Goal: Information Seeking & Learning: Learn about a topic

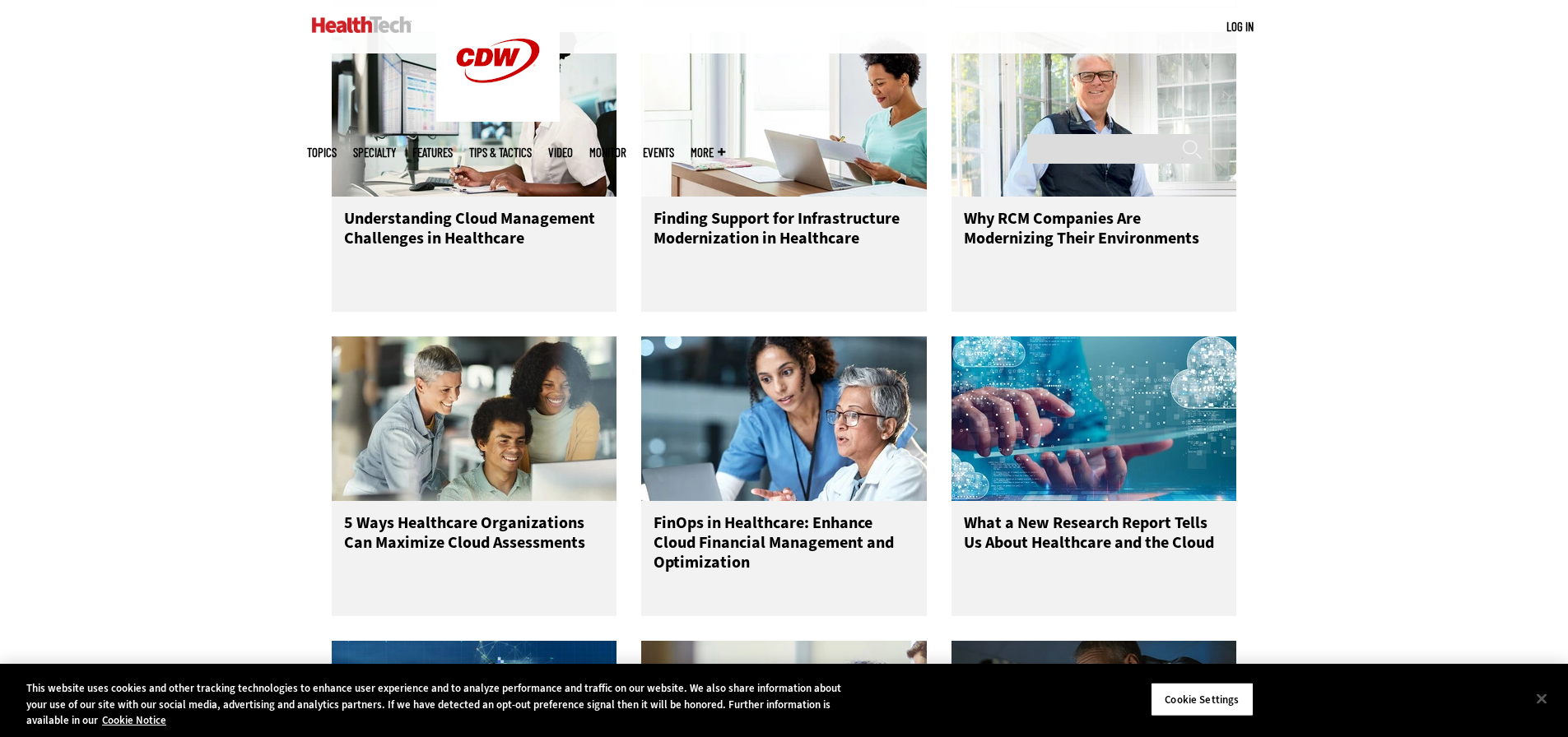
scroll to position [2139, 0]
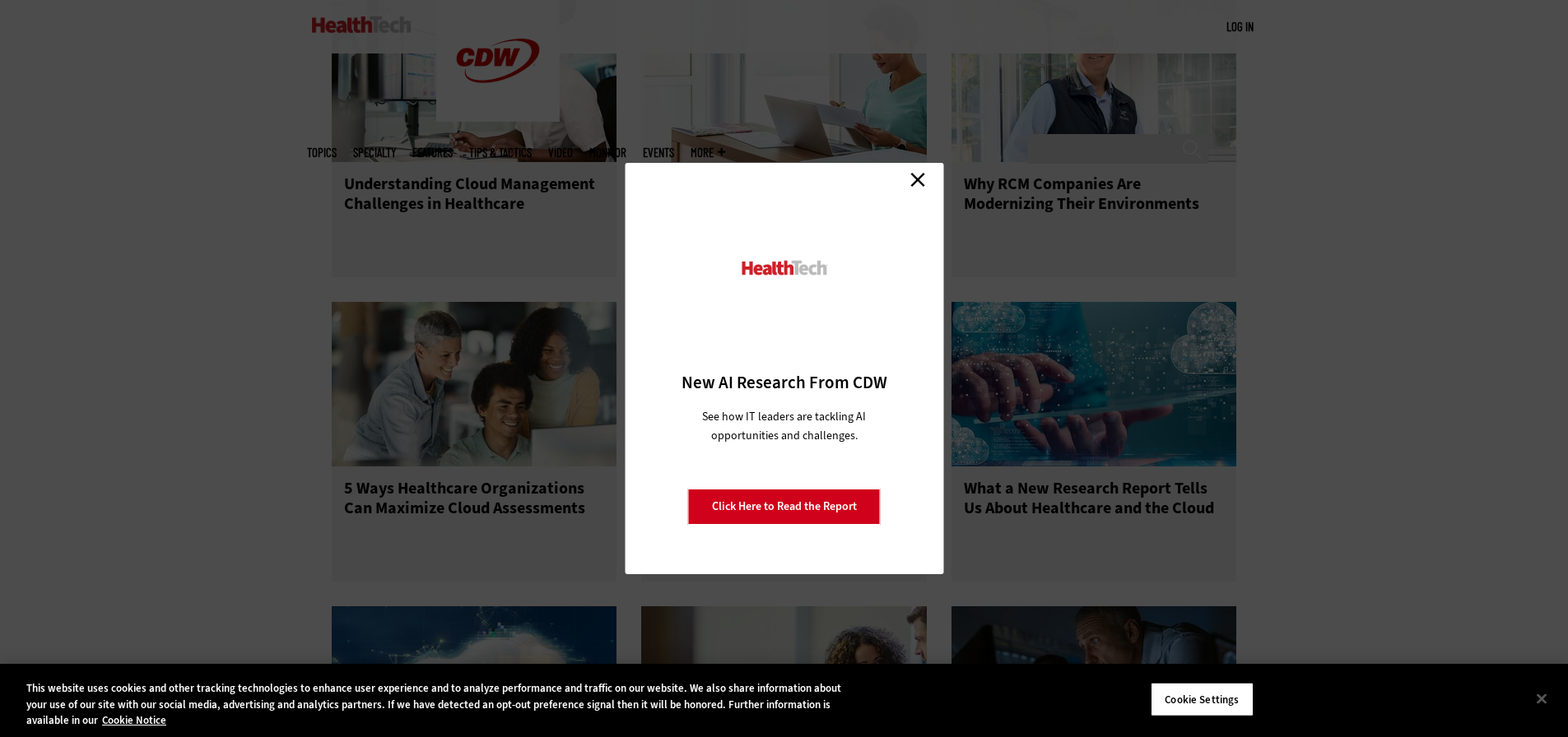
click at [914, 180] on link "Close" at bounding box center [917, 180] width 24 height 24
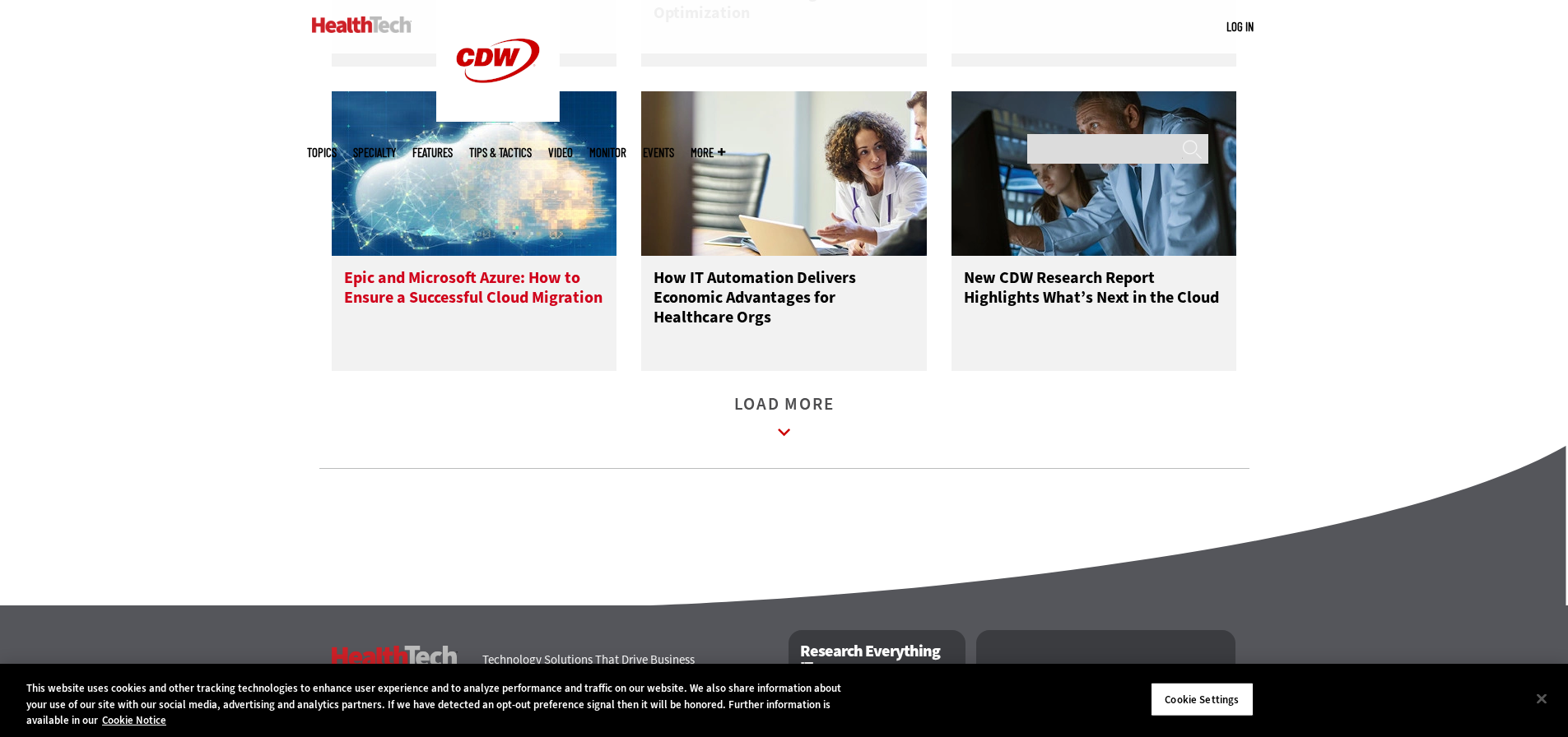
scroll to position [2798, 0]
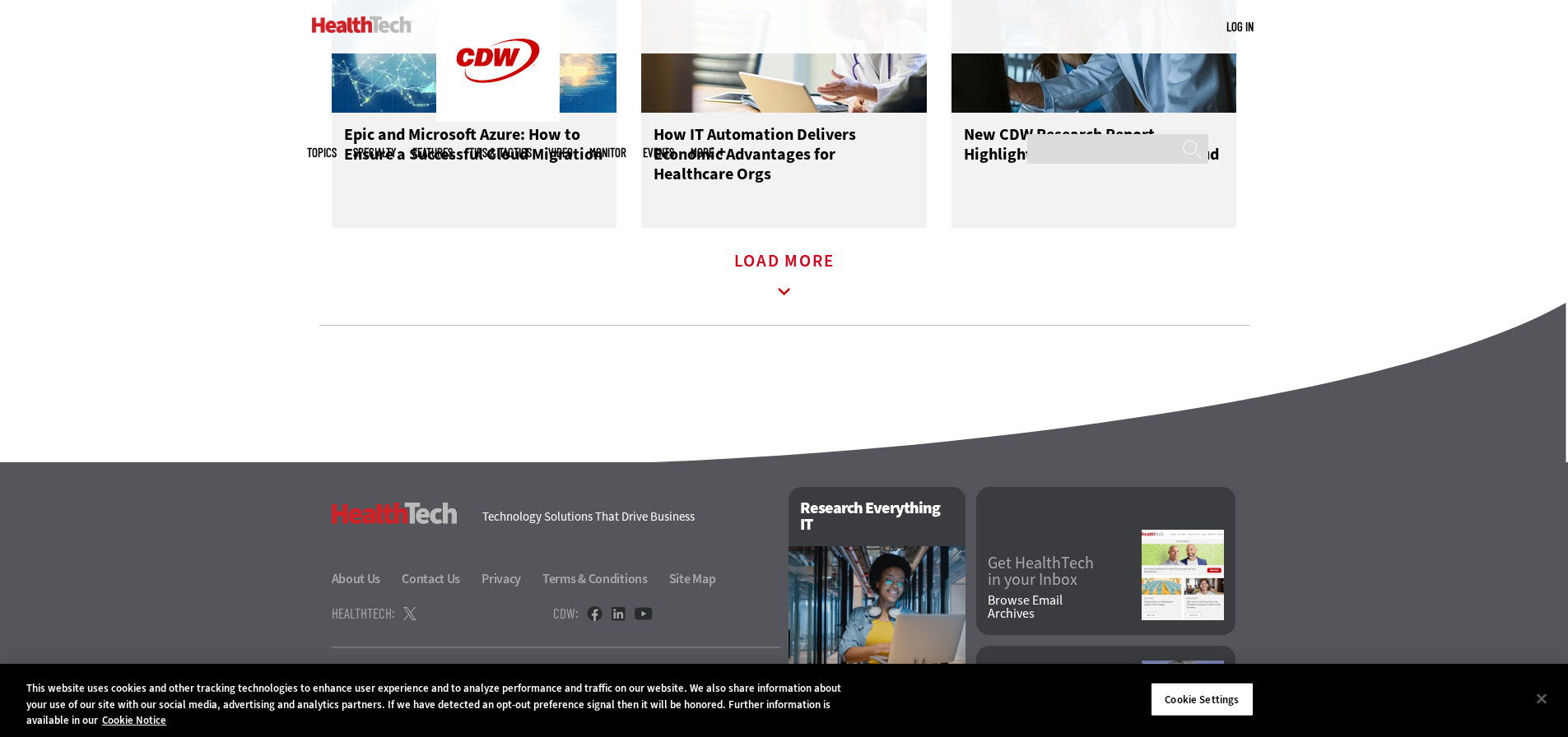
click at [782, 296] on icon at bounding box center [784, 291] width 12 height 7
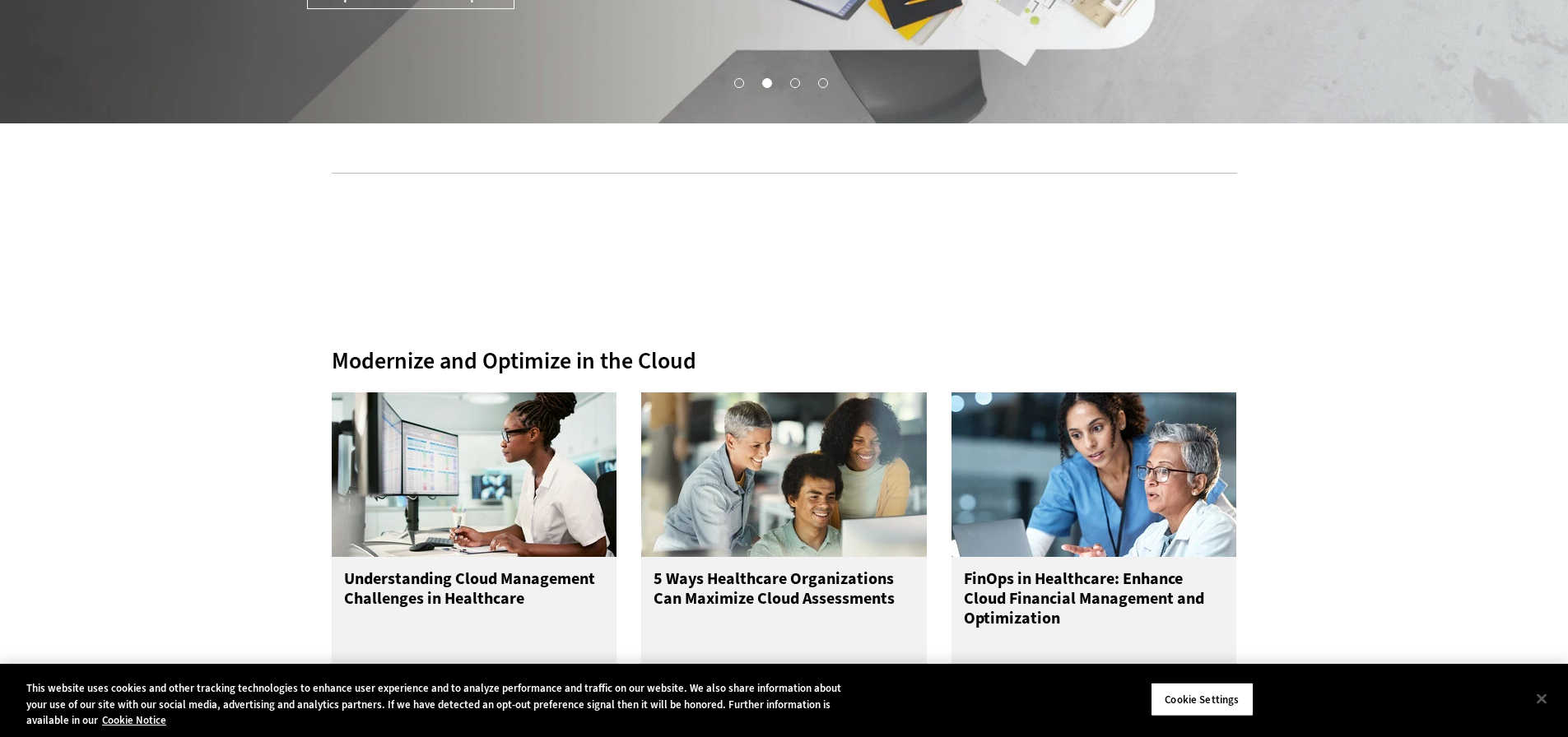
scroll to position [0, 0]
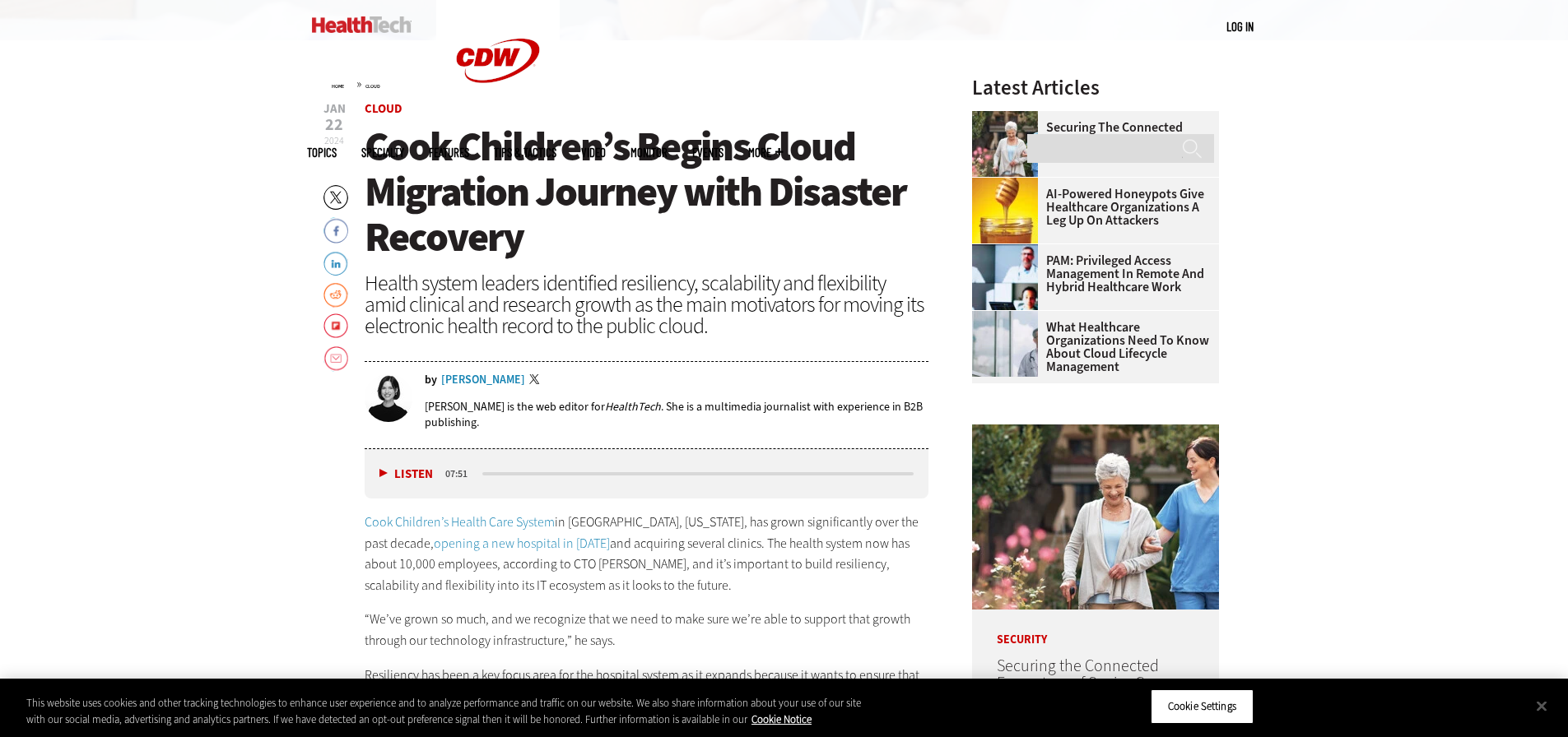
scroll to position [623, 0]
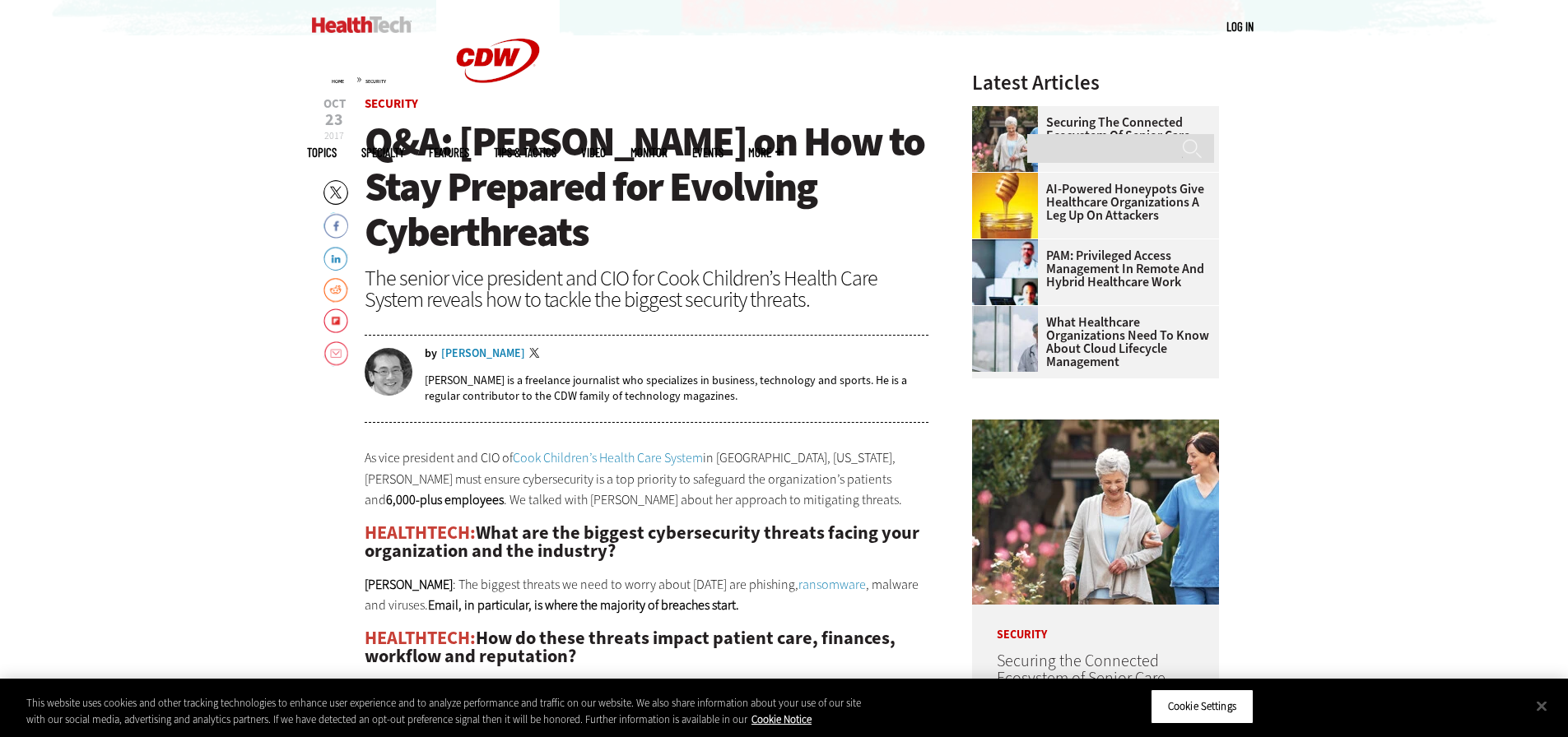
scroll to position [659, 0]
